Goal: Task Accomplishment & Management: Complete application form

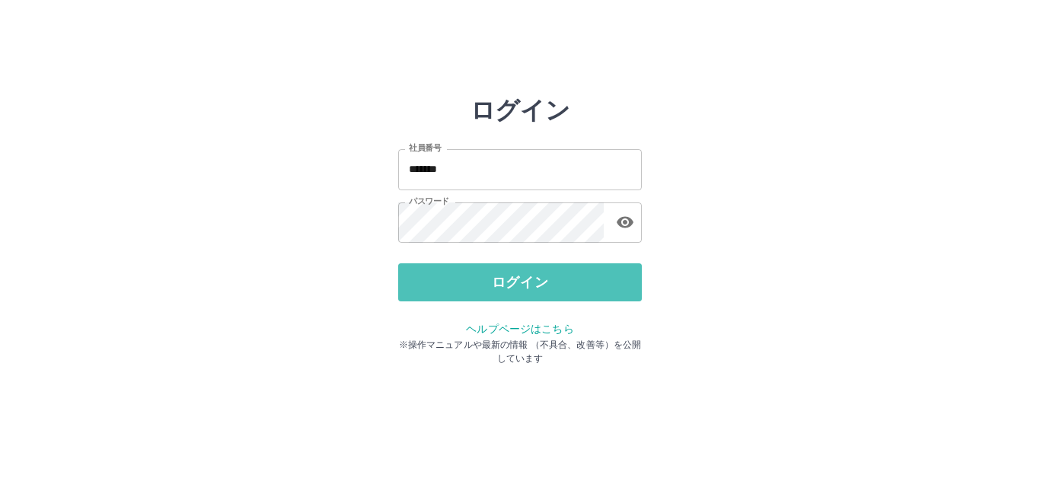
click at [500, 290] on button "ログイン" at bounding box center [520, 282] width 244 height 38
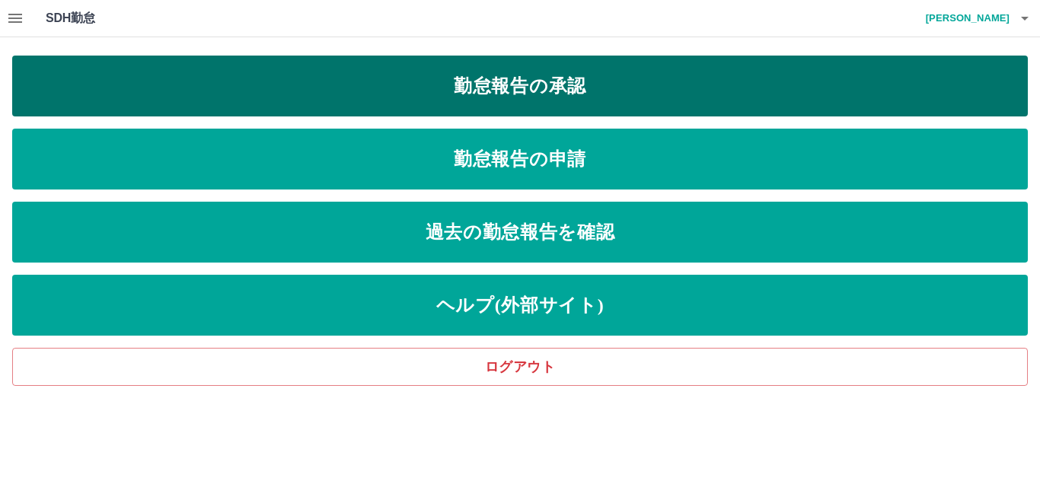
click at [554, 93] on link "勤怠報告の承認" at bounding box center [520, 86] width 1016 height 61
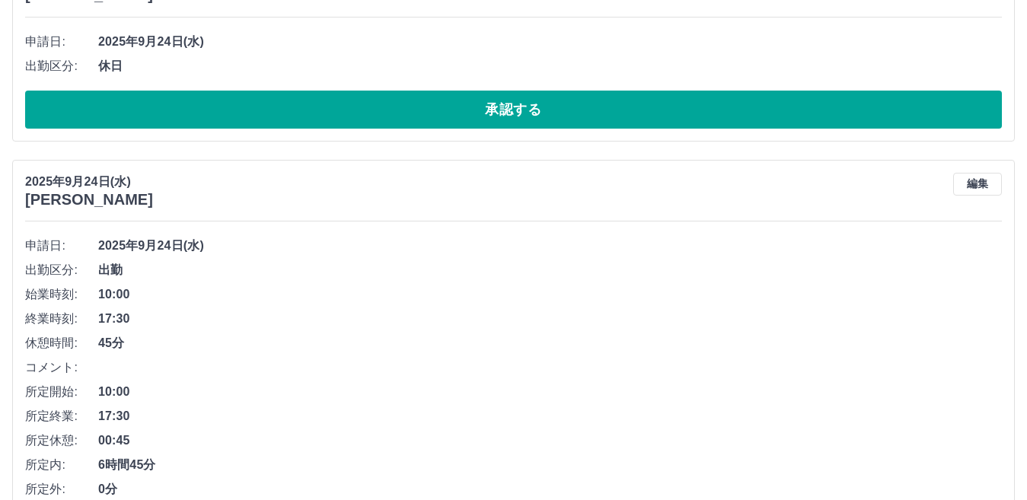
scroll to position [1988, 0]
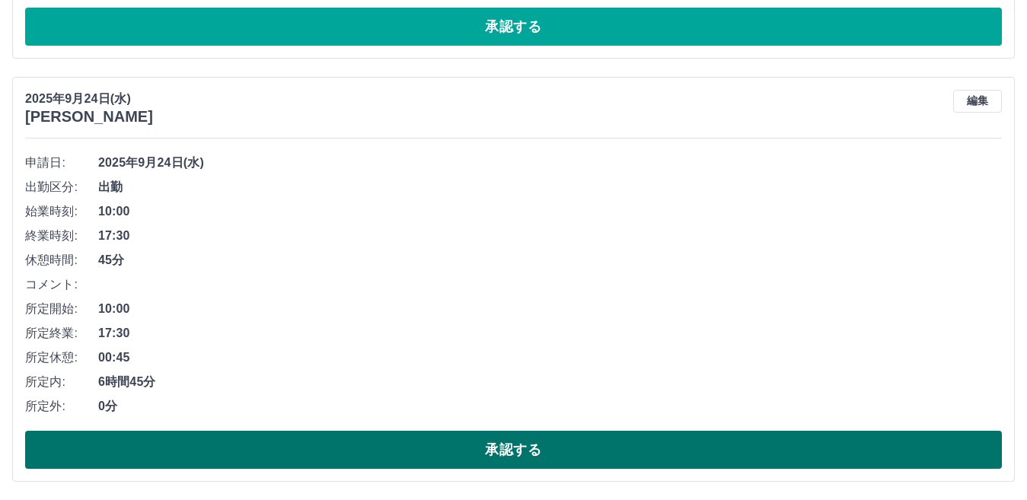
click at [382, 442] on button "承認する" at bounding box center [513, 450] width 977 height 38
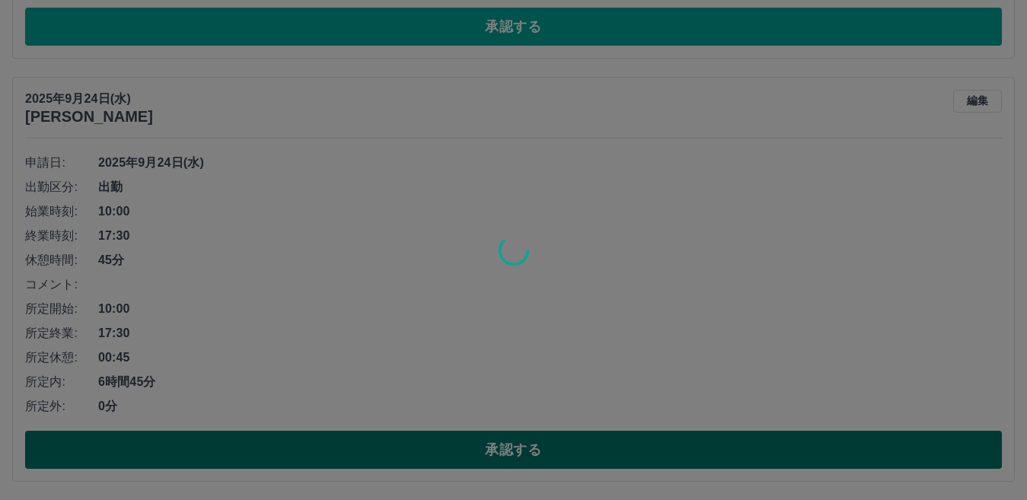
scroll to position [1565, 0]
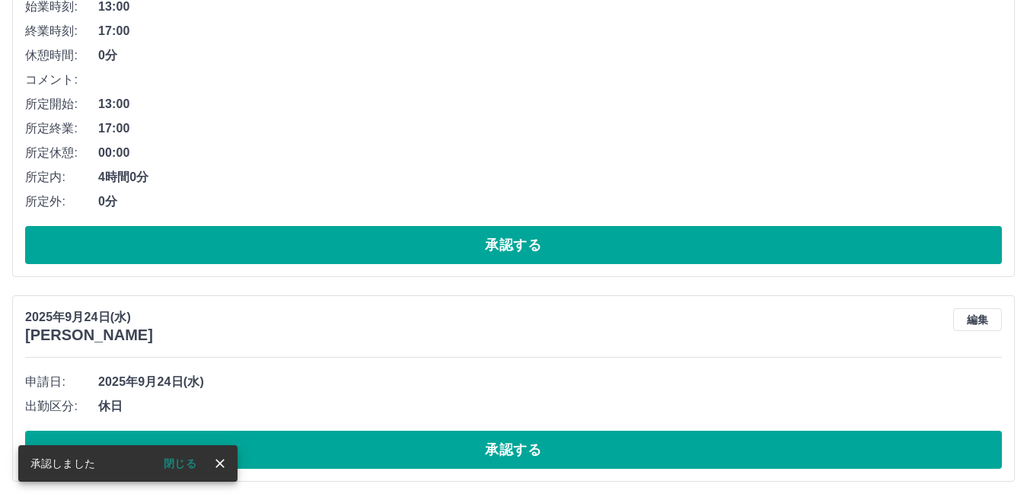
click at [382, 442] on button "承認する" at bounding box center [513, 450] width 977 height 38
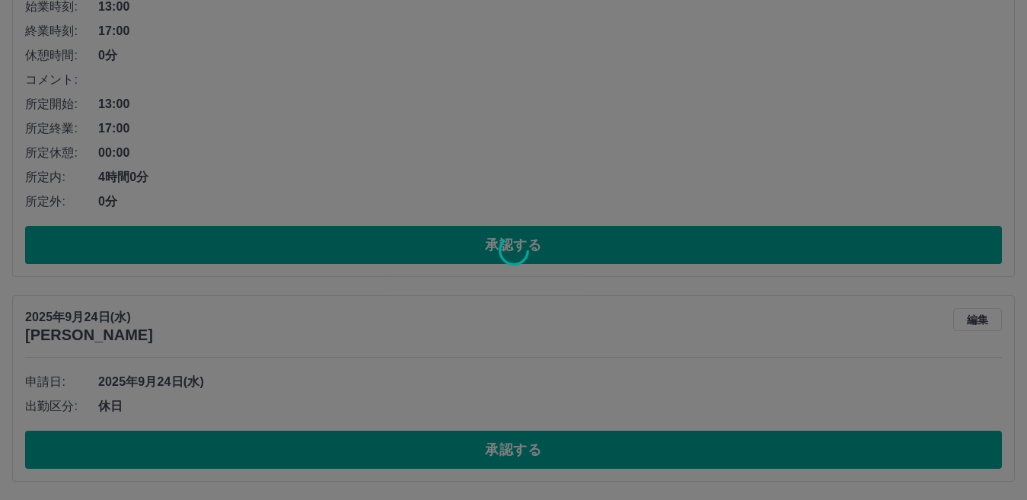
scroll to position [1360, 0]
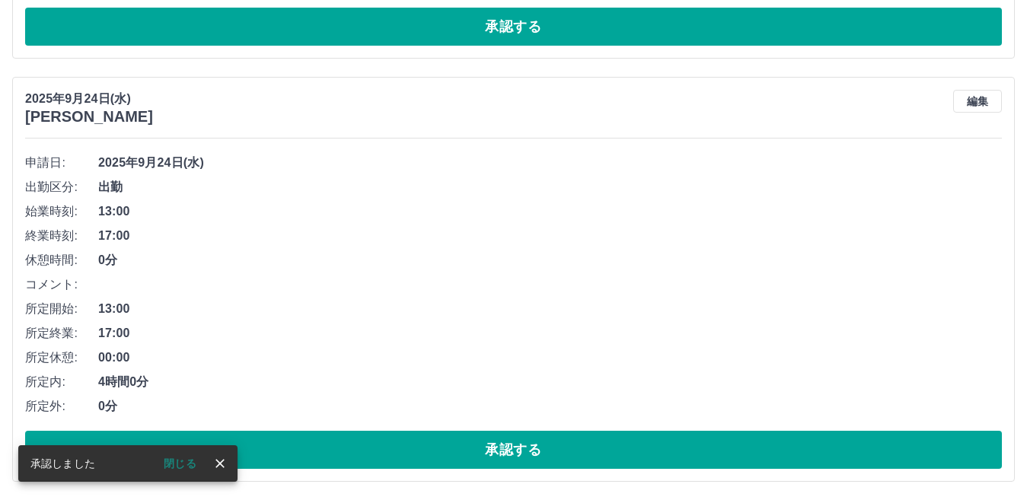
click at [382, 443] on button "承認する" at bounding box center [513, 450] width 977 height 38
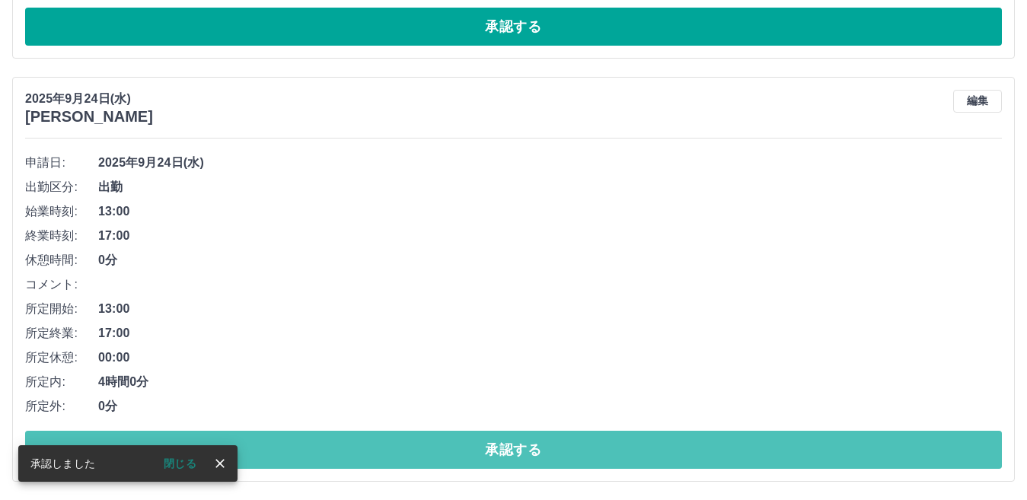
click at [381, 443] on button "承認する" at bounding box center [513, 450] width 977 height 38
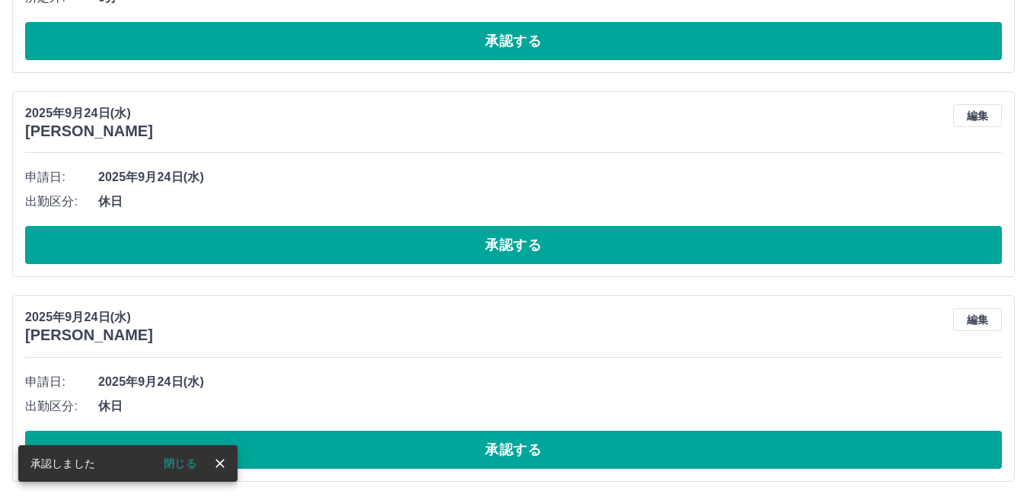
scroll to position [513, 0]
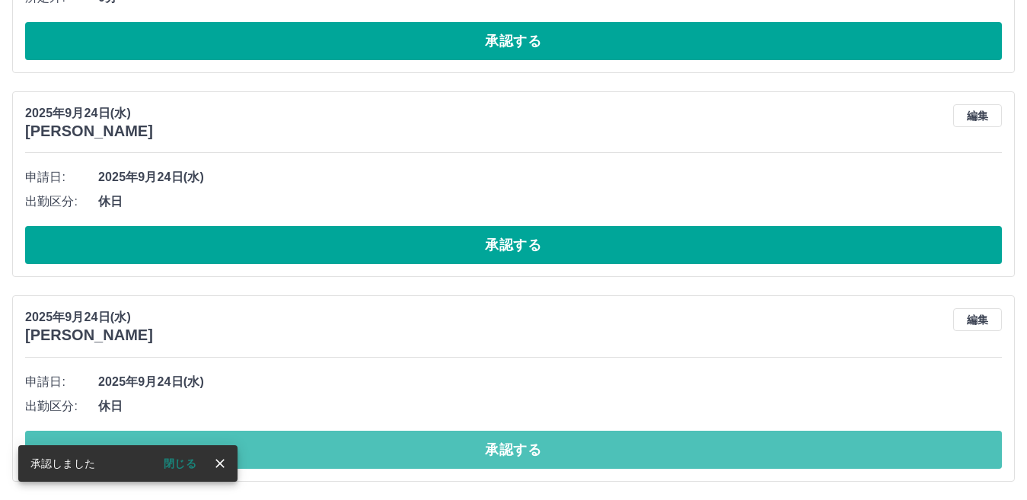
click at [381, 443] on button "承認する" at bounding box center [513, 450] width 977 height 38
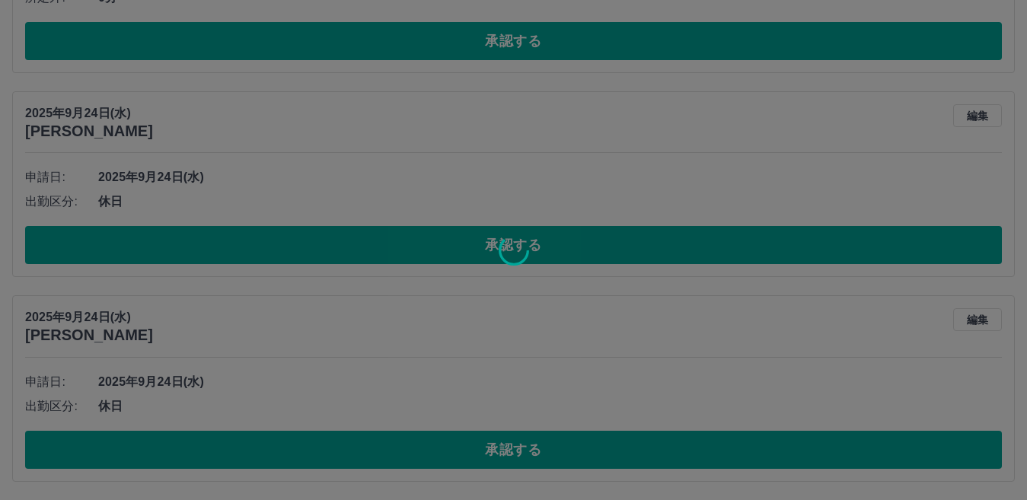
scroll to position [308, 0]
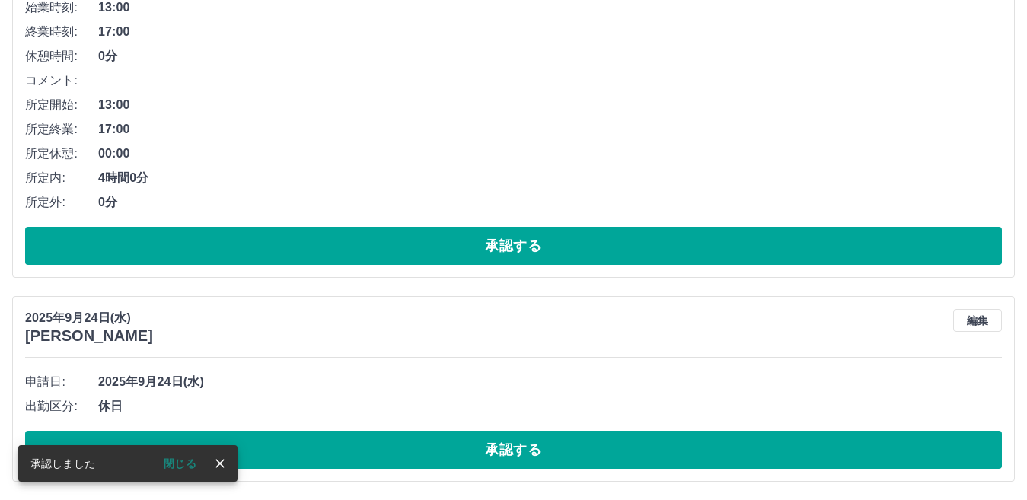
click at [381, 443] on button "承認する" at bounding box center [513, 450] width 977 height 38
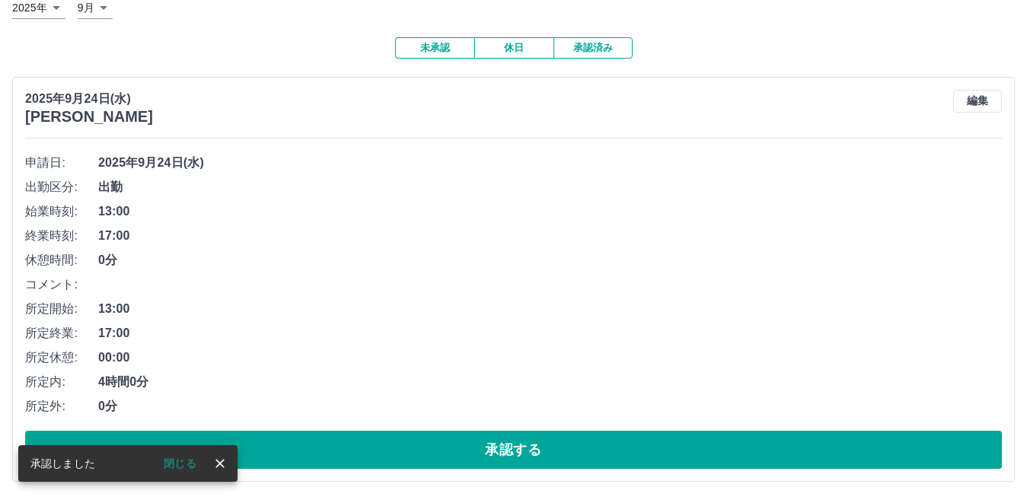
scroll to position [104, 0]
click at [381, 443] on button "承認する" at bounding box center [513, 450] width 977 height 38
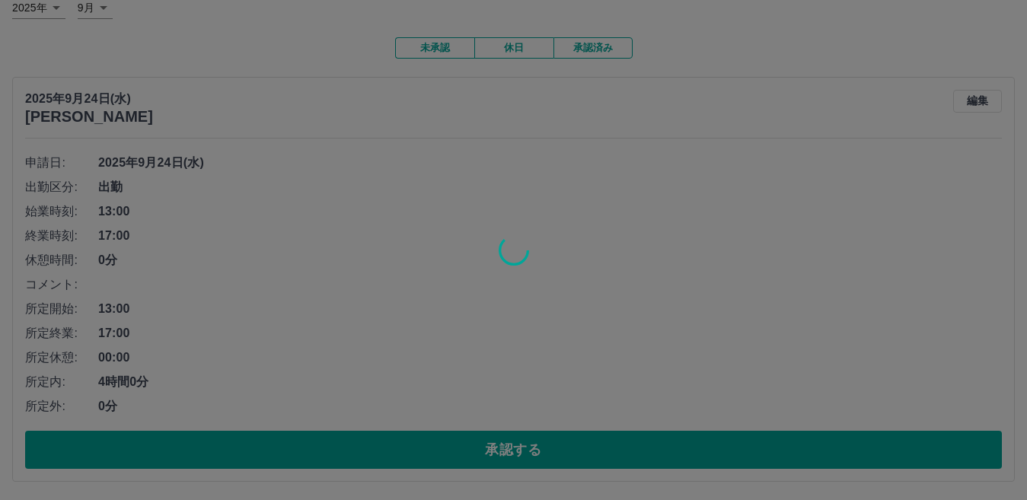
scroll to position [0, 0]
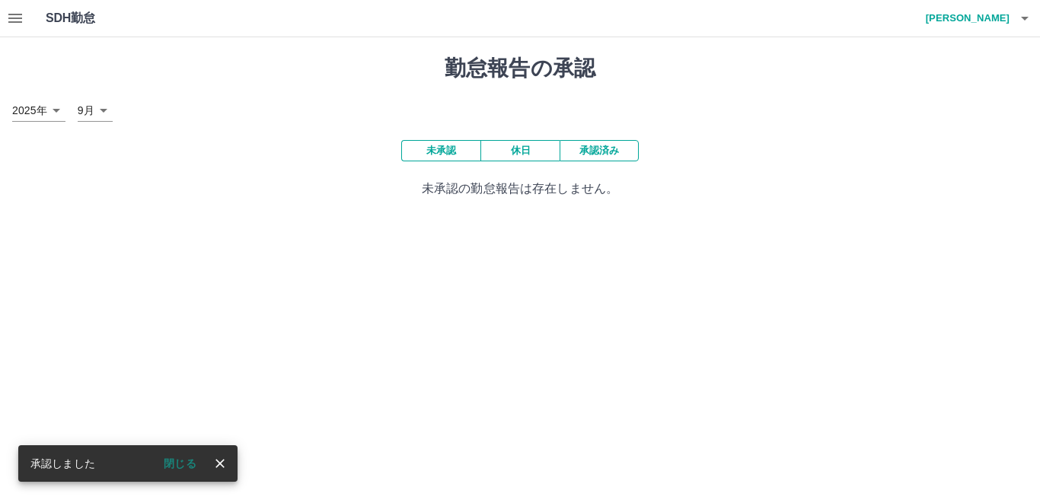
click at [23, 20] on icon "button" at bounding box center [15, 18] width 18 height 18
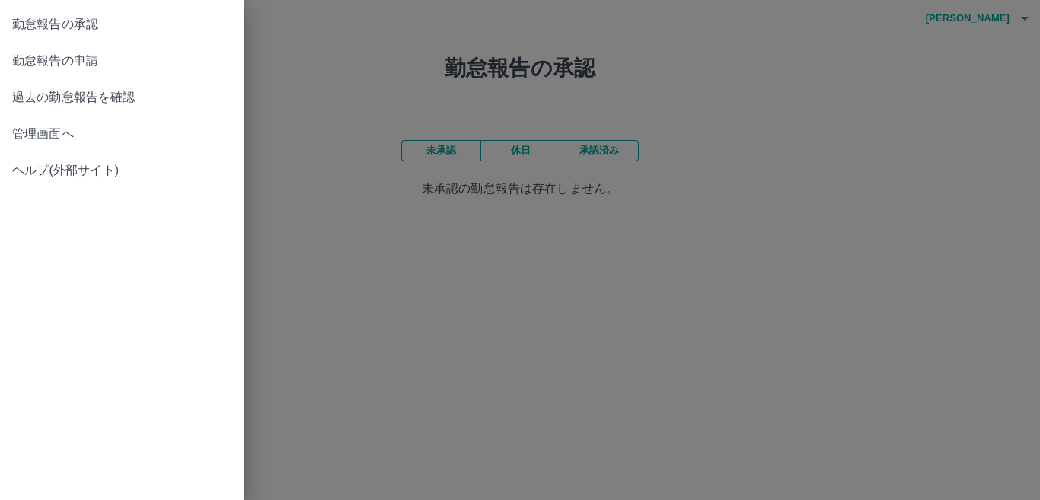
click at [23, 53] on span "勤怠報告の申請" at bounding box center [121, 61] width 219 height 18
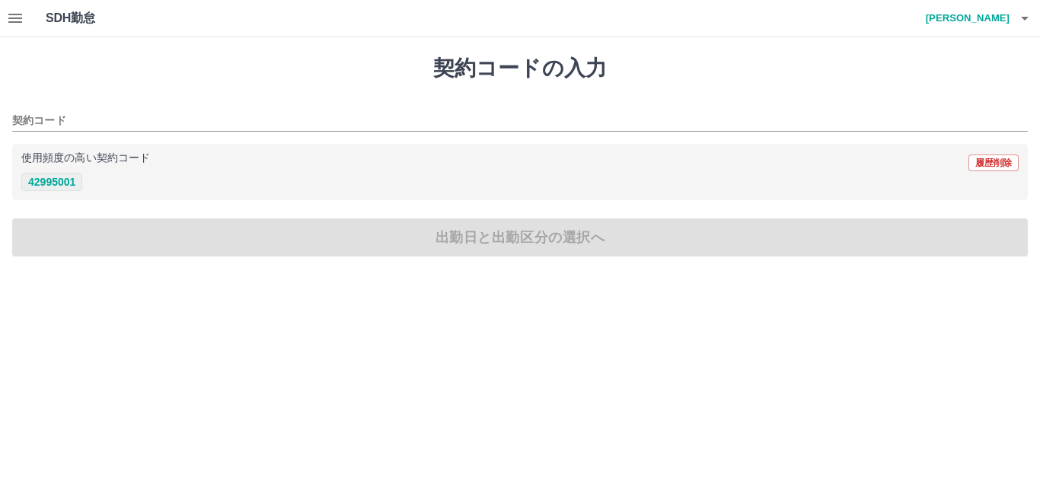
click at [51, 184] on button "42995001" at bounding box center [51, 182] width 61 height 18
type input "********"
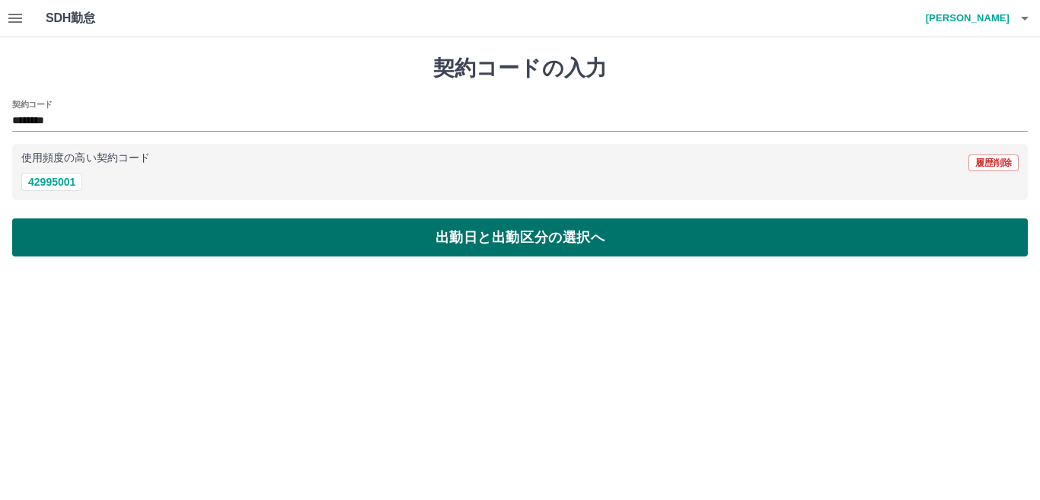
click at [65, 232] on button "出勤日と出勤区分の選択へ" at bounding box center [520, 238] width 1016 height 38
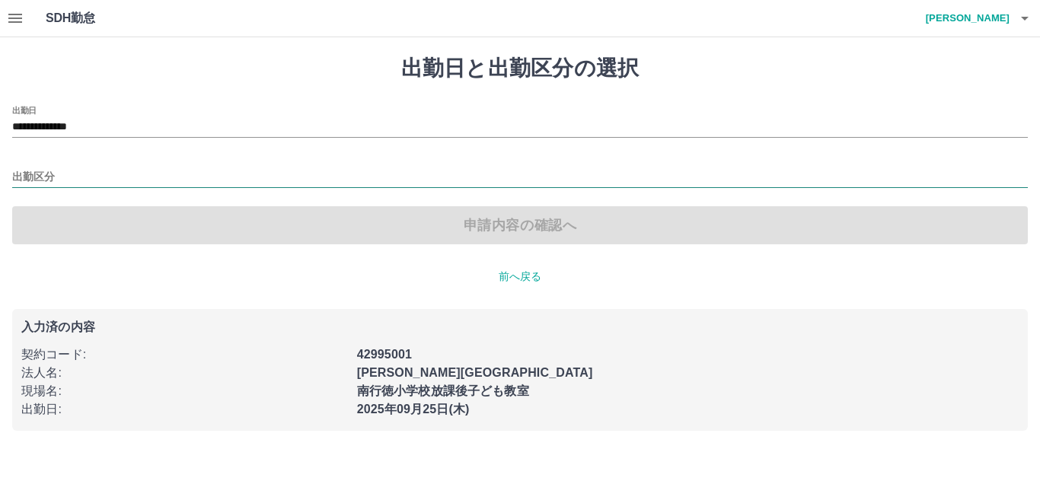
click at [63, 183] on input "出勤区分" at bounding box center [520, 177] width 1016 height 19
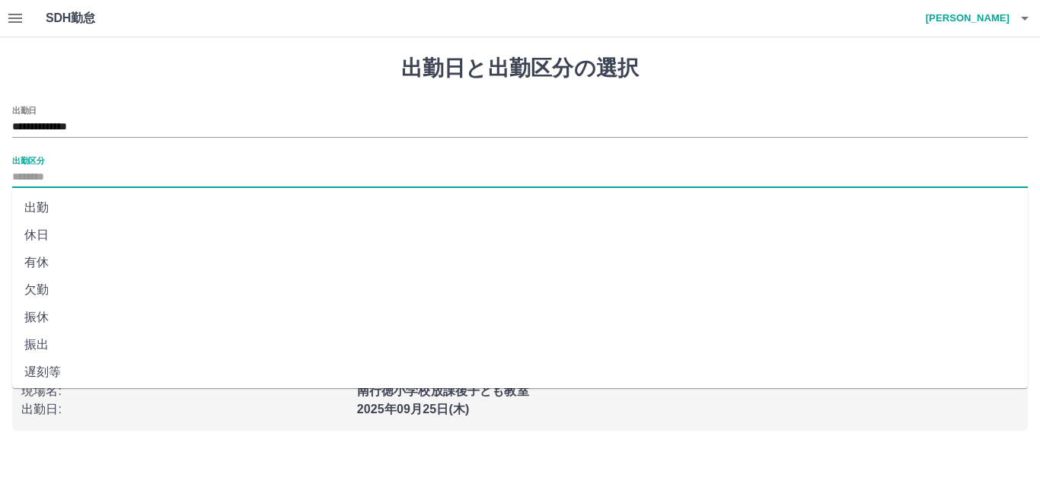
click at [63, 210] on li "出勤" at bounding box center [520, 207] width 1016 height 27
type input "**"
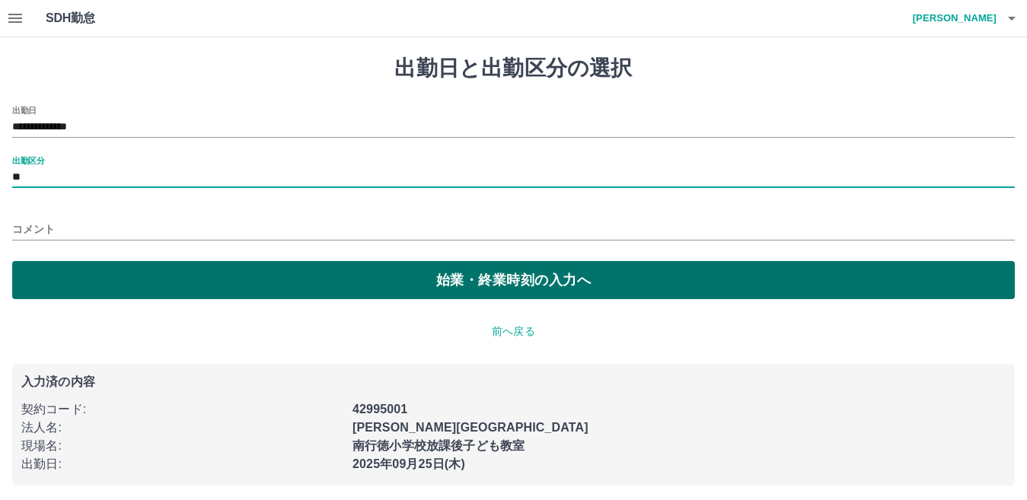
click at [83, 270] on button "始業・終業時刻の入力へ" at bounding box center [513, 280] width 1003 height 38
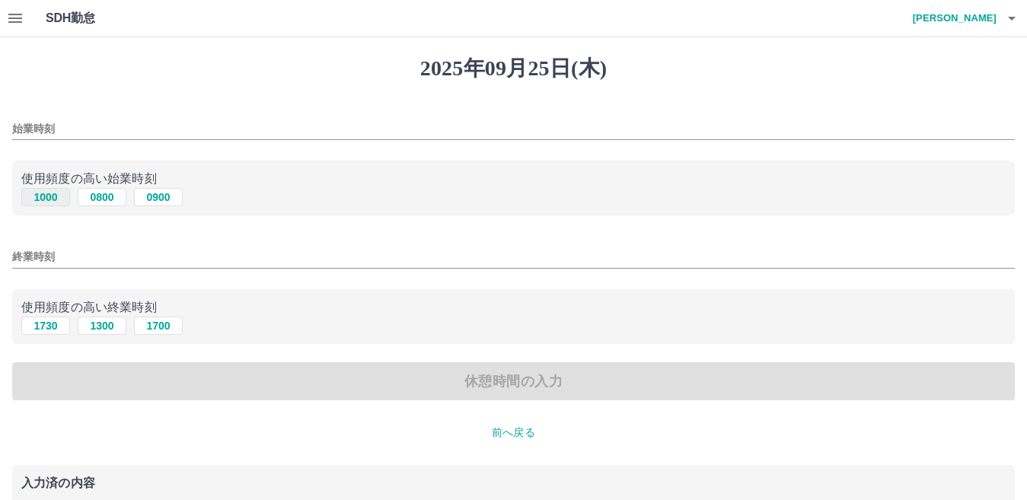
click at [51, 191] on button "1000" at bounding box center [45, 197] width 49 height 18
type input "****"
click at [39, 330] on button "1730" at bounding box center [45, 326] width 49 height 18
type input "****"
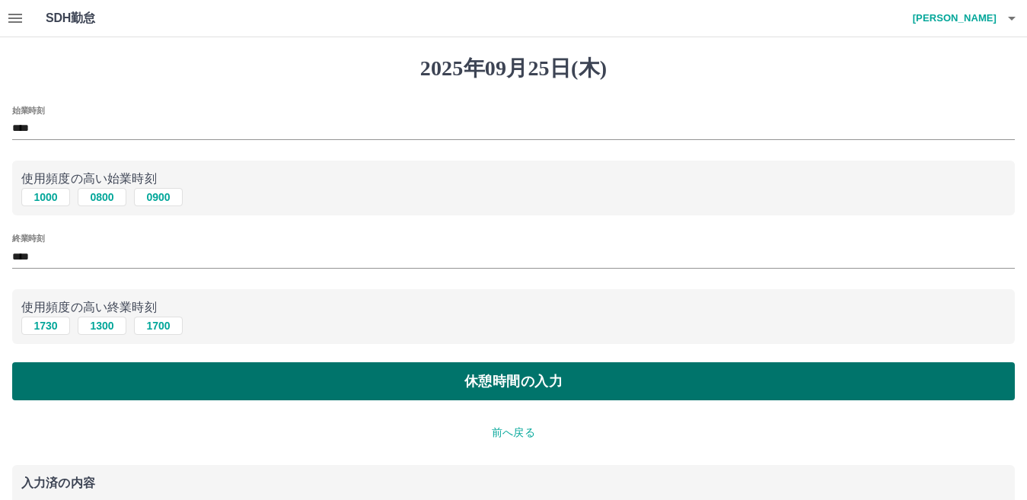
click at [90, 386] on button "休憩時間の入力" at bounding box center [513, 381] width 1003 height 38
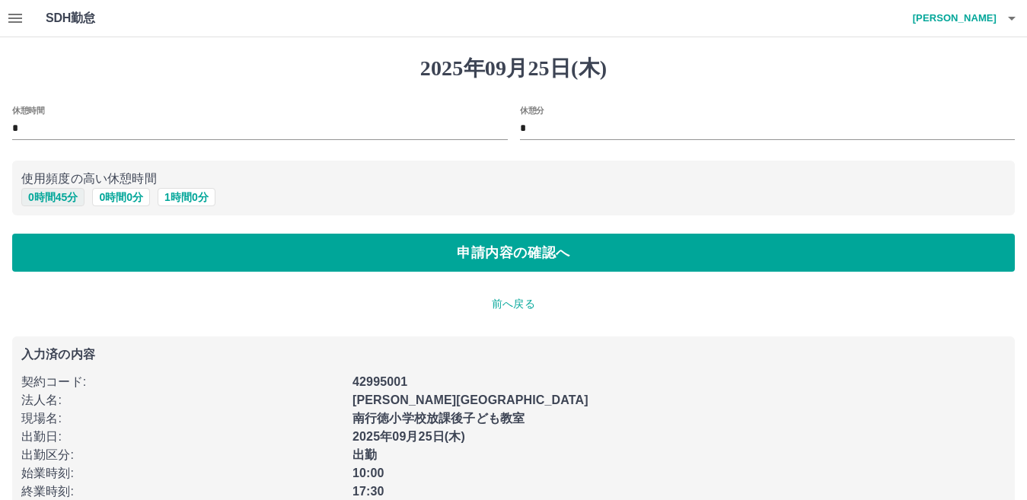
click at [29, 193] on button "0 時間 45 分" at bounding box center [52, 197] width 63 height 18
type input "**"
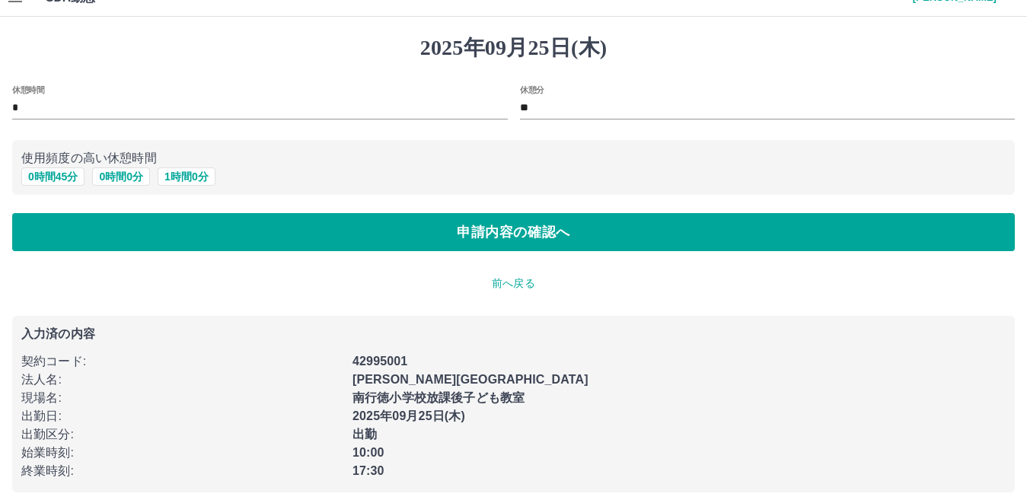
scroll to position [32, 0]
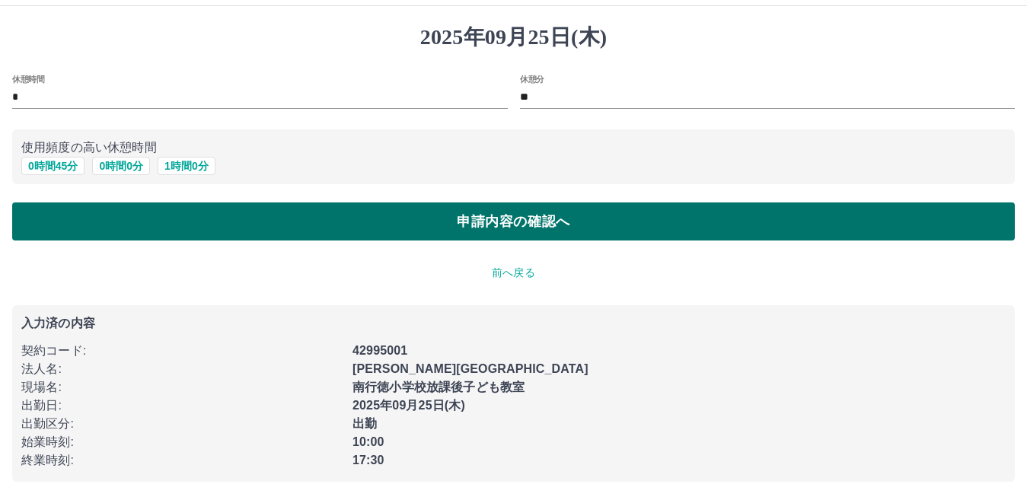
click at [327, 226] on button "申請内容の確認へ" at bounding box center [513, 222] width 1003 height 38
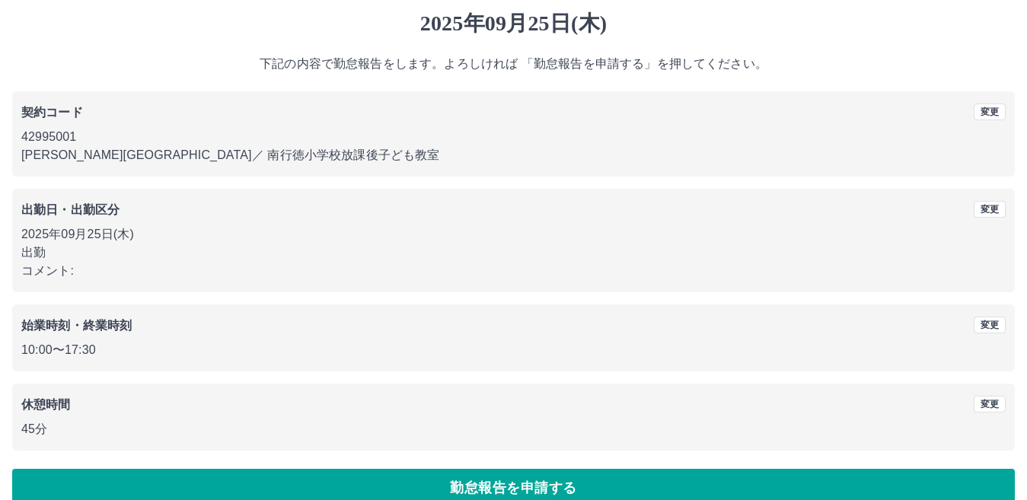
scroll to position [70, 0]
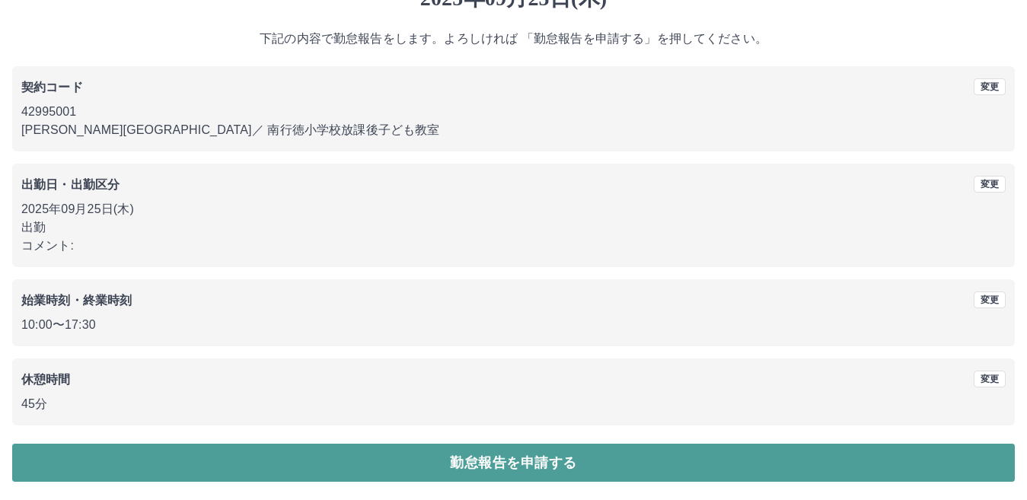
drag, startPoint x: 381, startPoint y: 458, endPoint x: 540, endPoint y: 375, distance: 179.9
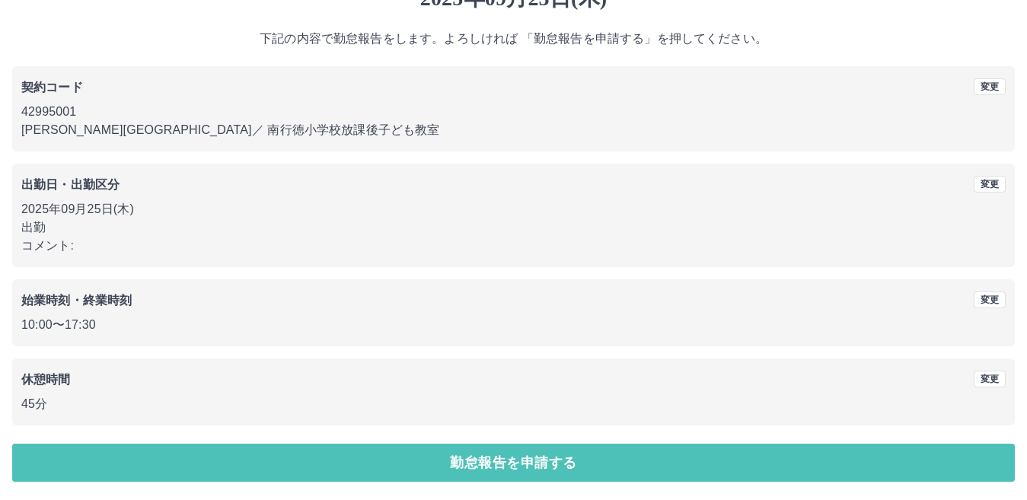
click at [382, 458] on button "勤怠報告を申請する" at bounding box center [513, 463] width 1003 height 38
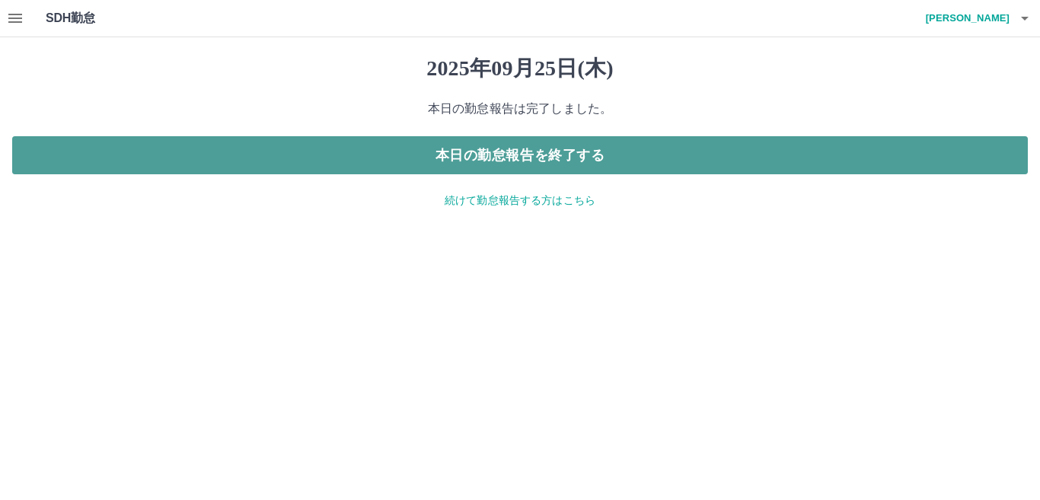
click at [528, 158] on button "本日の勤怠報告を終了する" at bounding box center [520, 155] width 1016 height 38
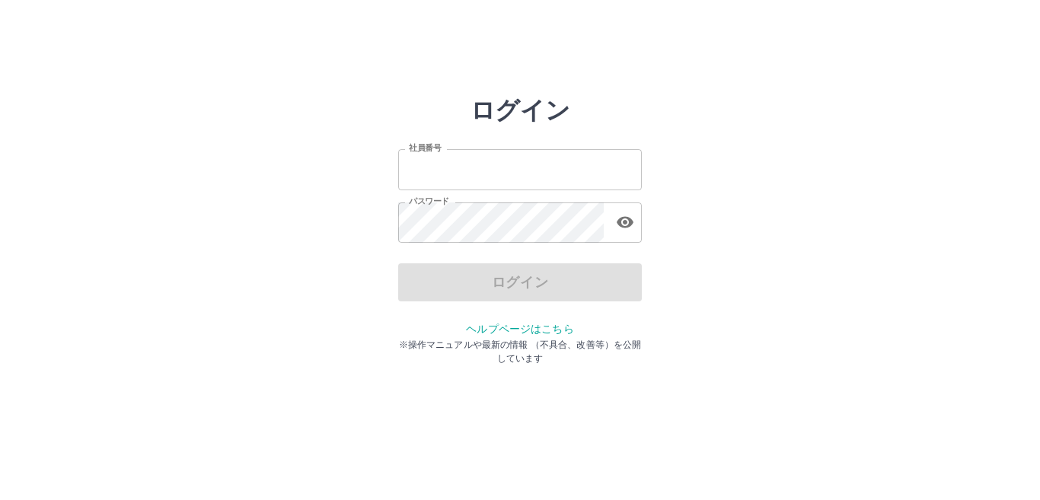
type input "*******"
click at [500, 278] on div "ログイン" at bounding box center [520, 282] width 244 height 38
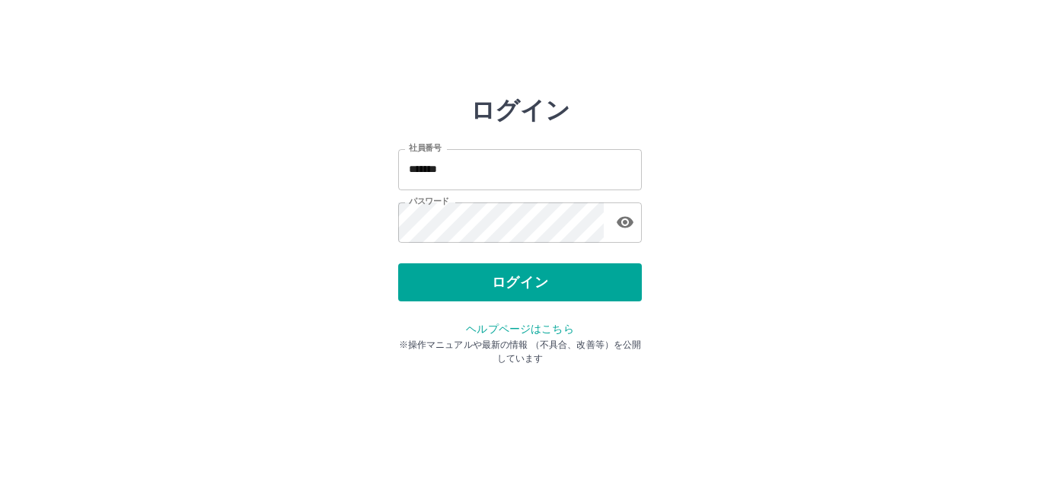
click at [500, 278] on button "ログイン" at bounding box center [520, 282] width 244 height 38
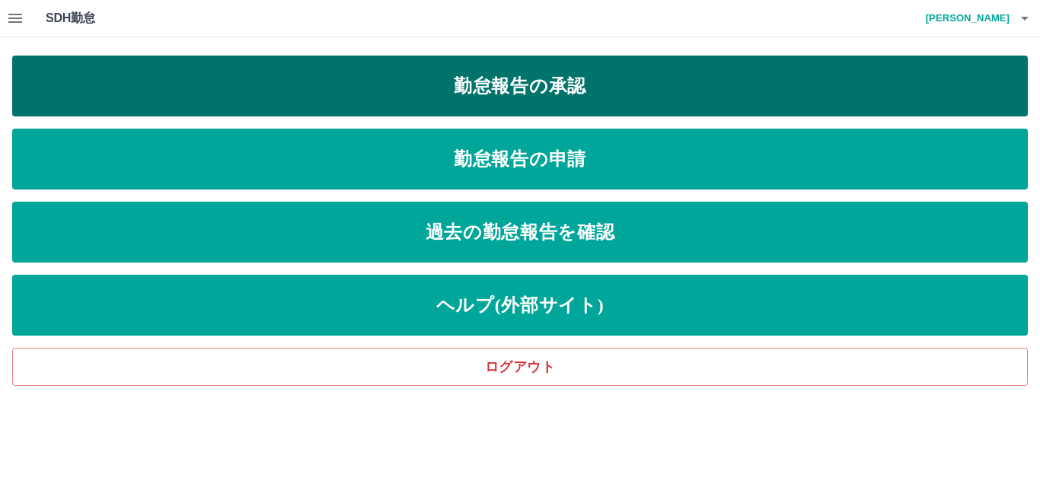
click at [549, 106] on link "勤怠報告の承認" at bounding box center [520, 86] width 1016 height 61
